Goal: Task Accomplishment & Management: Complete application form

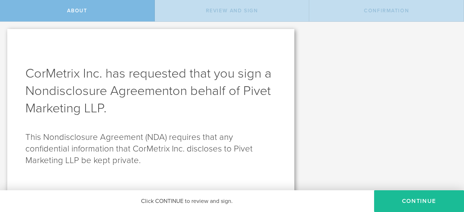
click at [105, 104] on span "on behalf of Pivet Marketing LLP" at bounding box center [147, 99] width 245 height 33
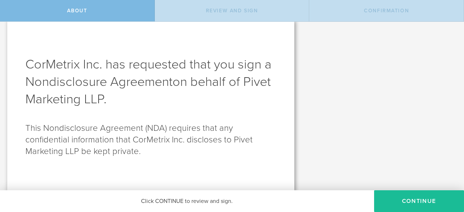
scroll to position [10, 0]
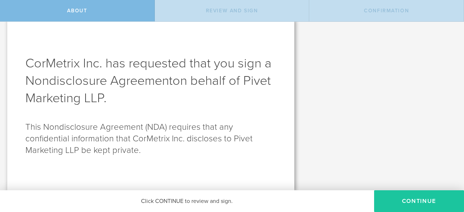
click at [404, 202] on button "Continue" at bounding box center [419, 201] width 90 height 22
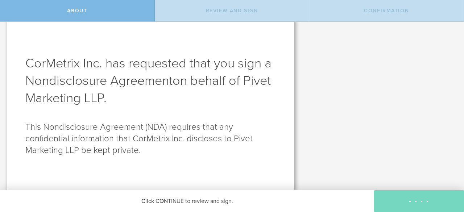
scroll to position [0, 0]
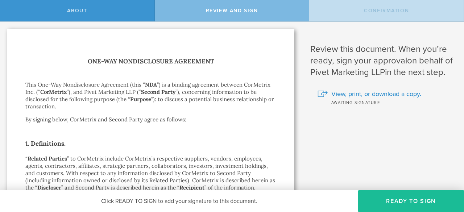
click at [202, 161] on p "“ Related Parties ” to CorMetrix include CorMetrix’s respective suppliers, vend…" at bounding box center [150, 187] width 251 height 65
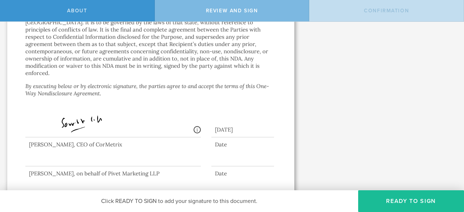
scroll to position [753, 0]
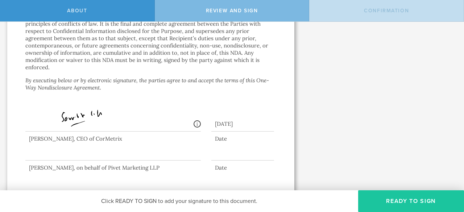
click at [423, 202] on button "Ready to Sign" at bounding box center [411, 201] width 106 height 22
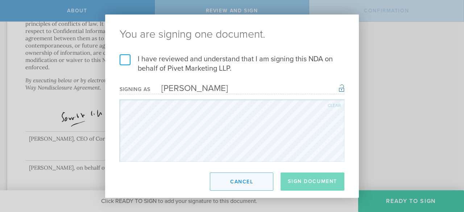
click at [248, 179] on button "Cancel" at bounding box center [241, 182] width 63 height 18
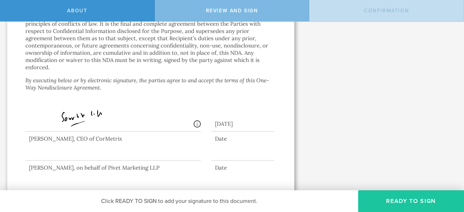
click at [413, 195] on button "Ready to Sign" at bounding box center [411, 201] width 106 height 22
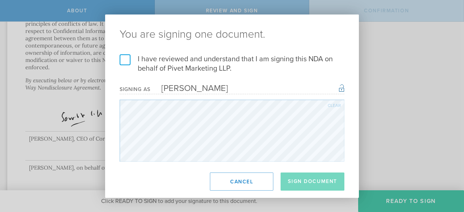
click at [124, 54] on label "I have reviewed and understand that I am signing this NDA on behalf of Pivet Ma…" at bounding box center [232, 63] width 225 height 19
click at [0, 0] on input "I have reviewed and understand that I am signing this NDA on behalf of Pivet Ma…" at bounding box center [0, 0] width 0 height 0
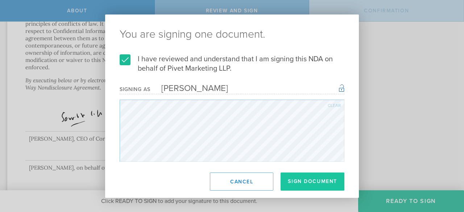
click at [317, 179] on button "Sign Document" at bounding box center [313, 182] width 64 height 18
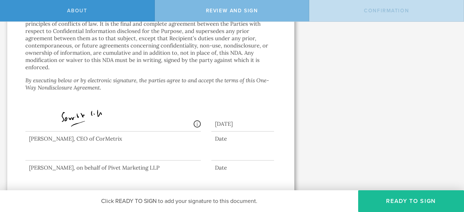
scroll to position [0, 0]
